Goal: Check status: Check status

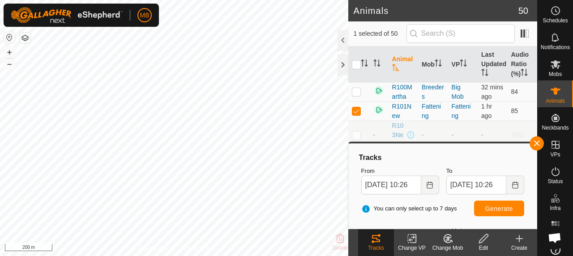
scroll to position [134, 0]
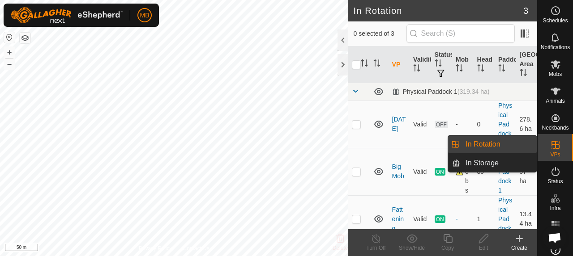
click at [501, 139] on link "In Rotation" at bounding box center [498, 145] width 77 height 18
click at [477, 144] on link "In Rotation" at bounding box center [498, 145] width 77 height 18
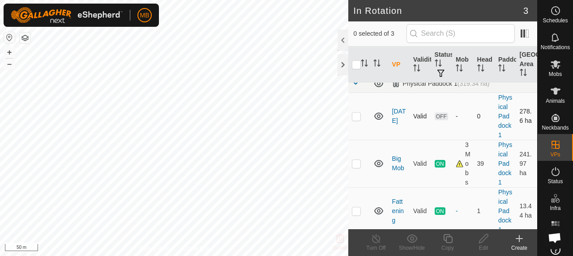
scroll to position [12, 0]
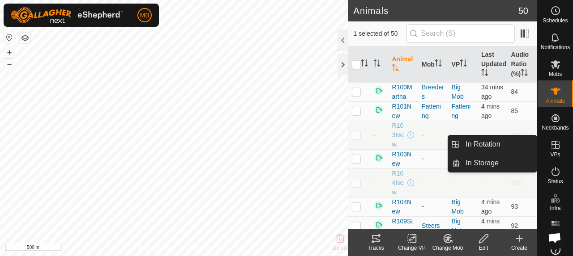
click at [551, 148] on icon at bounding box center [555, 145] width 11 height 11
click at [494, 147] on link "In Rotation" at bounding box center [498, 145] width 77 height 18
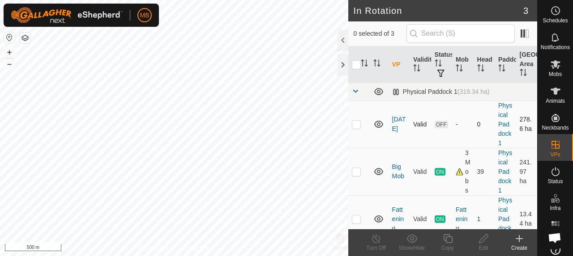
click at [355, 124] on p-checkbox at bounding box center [356, 124] width 9 height 7
click at [338, 42] on div at bounding box center [342, 40] width 11 height 21
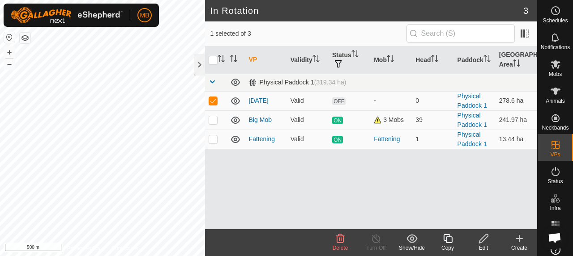
click at [340, 243] on icon at bounding box center [340, 238] width 9 height 9
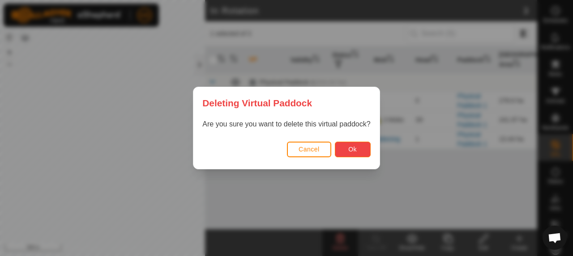
click at [345, 153] on button "Ok" at bounding box center [353, 150] width 36 height 16
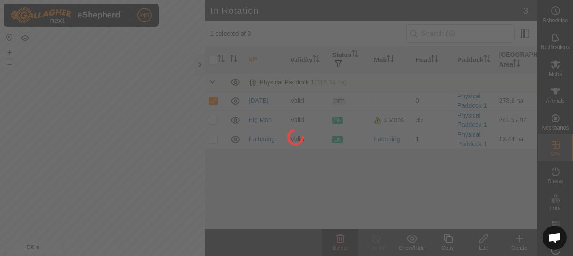
checkbox input "false"
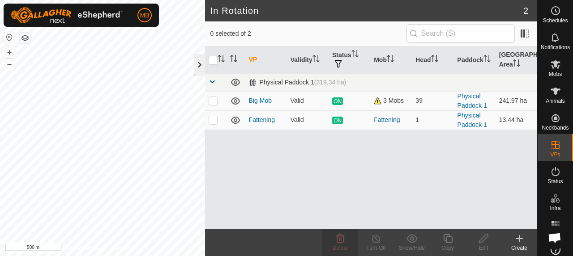
click at [196, 61] on div at bounding box center [199, 64] width 11 height 21
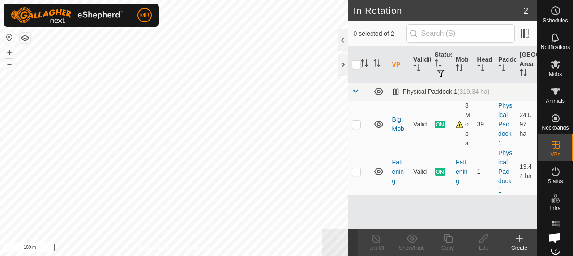
click at [304, 256] on html "MB Schedules Notifications Mobs Animals Neckbands VPs Status Infra Heatmap Help…" at bounding box center [286, 128] width 573 height 256
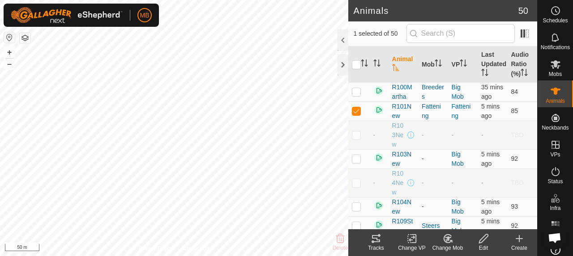
click at [379, 244] on icon at bounding box center [376, 239] width 11 height 11
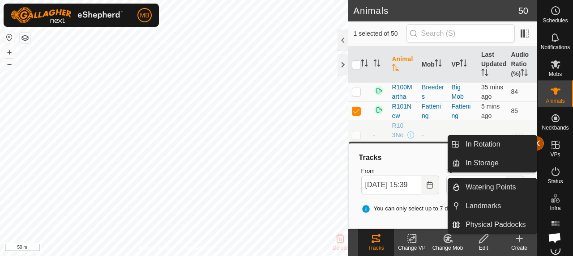
click at [538, 143] on button "button" at bounding box center [536, 143] width 14 height 14
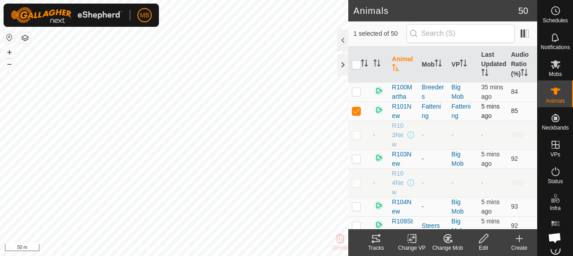
click at [352, 115] on p-checkbox at bounding box center [356, 110] width 9 height 7
checkbox input "false"
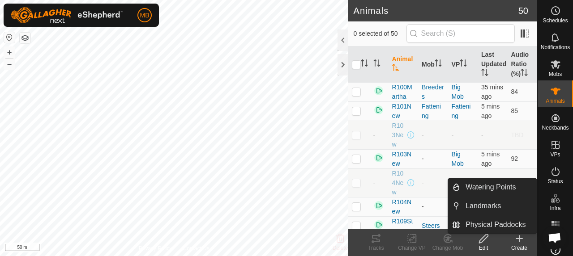
click at [556, 201] on icon at bounding box center [555, 198] width 11 height 11
click at [551, 202] on icon at bounding box center [555, 198] width 11 height 11
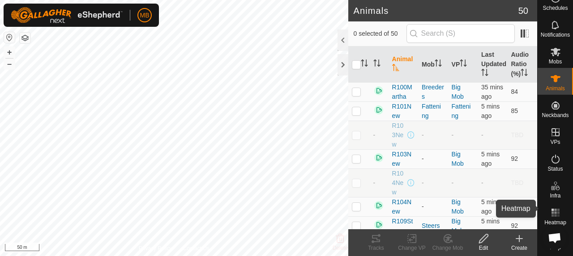
click at [557, 215] on rect at bounding box center [558, 216] width 2 height 2
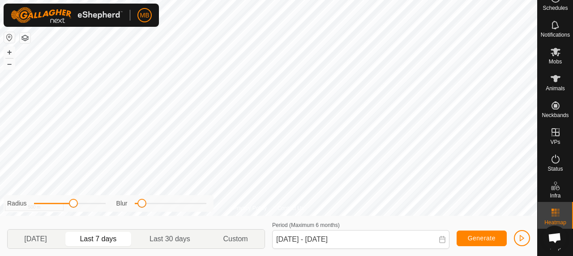
click at [96, 240] on p-togglebutton "Last 7 days" at bounding box center [99, 239] width 70 height 19
click at [43, 236] on p-togglebutton "[DATE]" at bounding box center [36, 239] width 56 height 19
type input "[DATE] - [DATE]"
click at [414, 218] on div "Privacy Policy Contact Us R86Steer 4169077656 Steers Big Mob + – ⇧ i 200 m Radi…" at bounding box center [268, 128] width 537 height 256
click at [545, 86] on span "Animals" at bounding box center [554, 88] width 19 height 5
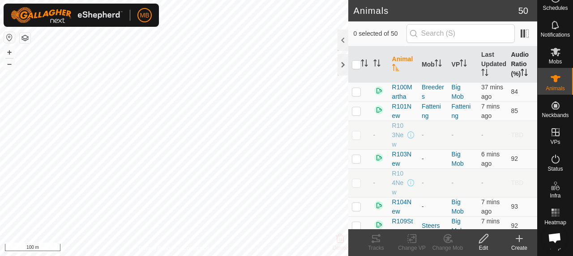
click at [507, 54] on th "Audio Ratio (%)" at bounding box center [522, 65] width 30 height 36
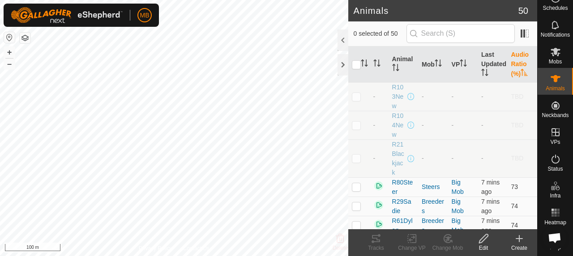
click at [507, 54] on th "Audio Ratio (%)" at bounding box center [522, 65] width 30 height 36
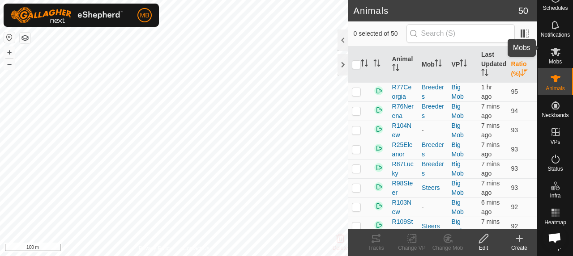
click at [554, 59] on span "Mobs" at bounding box center [555, 61] width 13 height 5
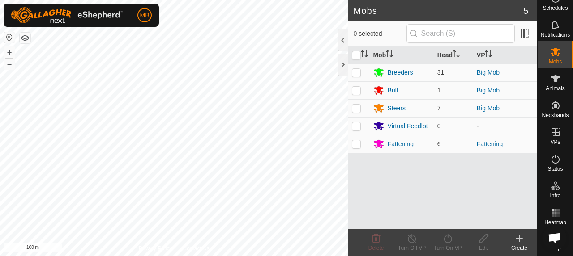
click at [395, 148] on div "Fattening" at bounding box center [401, 144] width 26 height 9
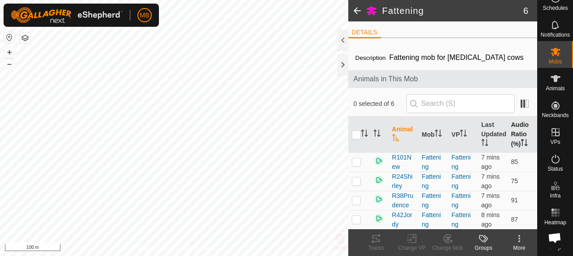
click at [513, 128] on th "Audio Ratio (%)" at bounding box center [522, 135] width 30 height 36
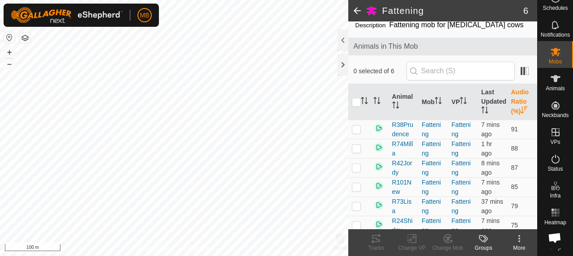
scroll to position [46, 0]
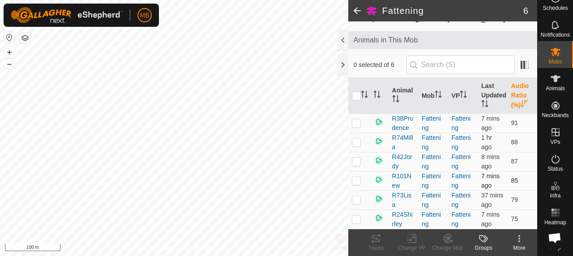
click at [357, 177] on p-checkbox at bounding box center [356, 180] width 9 height 7
click at [373, 245] on div "Tracks" at bounding box center [376, 248] width 36 height 8
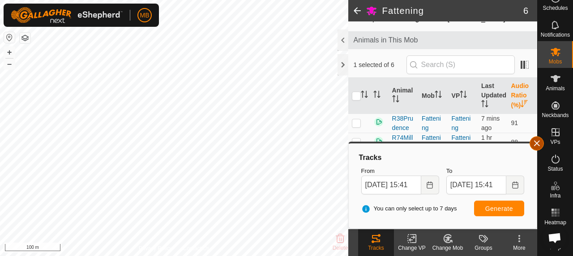
click at [538, 144] on button "button" at bounding box center [536, 143] width 14 height 14
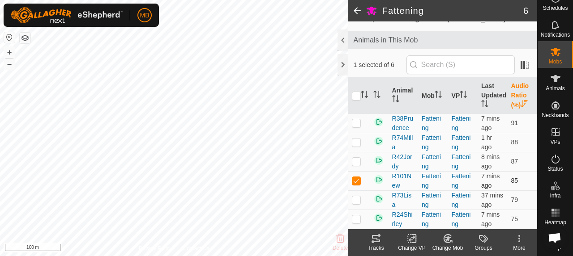
click at [353, 177] on p-checkbox at bounding box center [356, 180] width 9 height 7
checkbox input "false"
click at [359, 158] on p-checkbox at bounding box center [356, 161] width 9 height 7
click at [383, 243] on tracks-svg-icon at bounding box center [376, 239] width 36 height 11
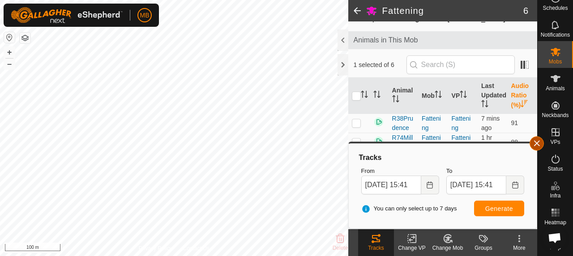
click at [539, 146] on button "button" at bounding box center [536, 143] width 14 height 14
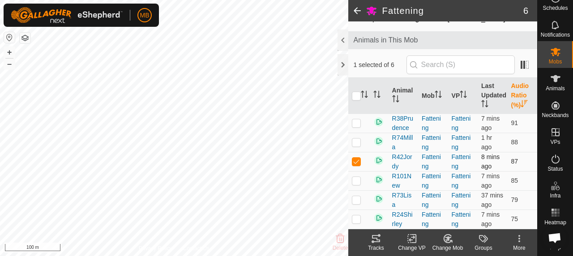
click at [355, 158] on p-checkbox at bounding box center [356, 161] width 9 height 7
checkbox input "false"
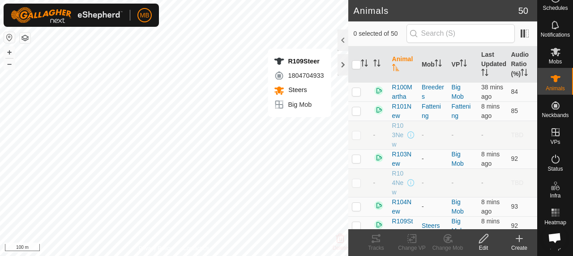
checkbox input "true"
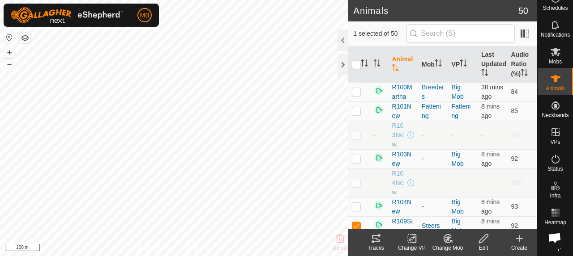
click at [375, 242] on icon at bounding box center [376, 238] width 8 height 7
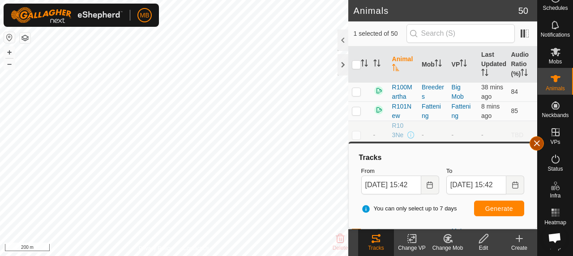
click at [535, 138] on button "button" at bounding box center [536, 143] width 14 height 14
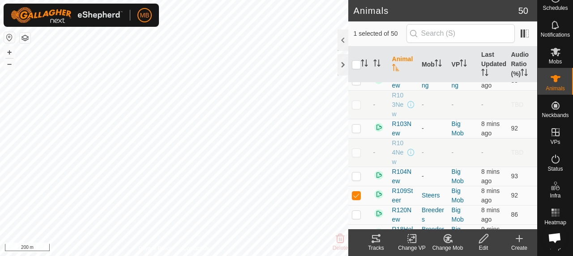
scroll to position [45, 0]
